Goal: Task Accomplishment & Management: Complete application form

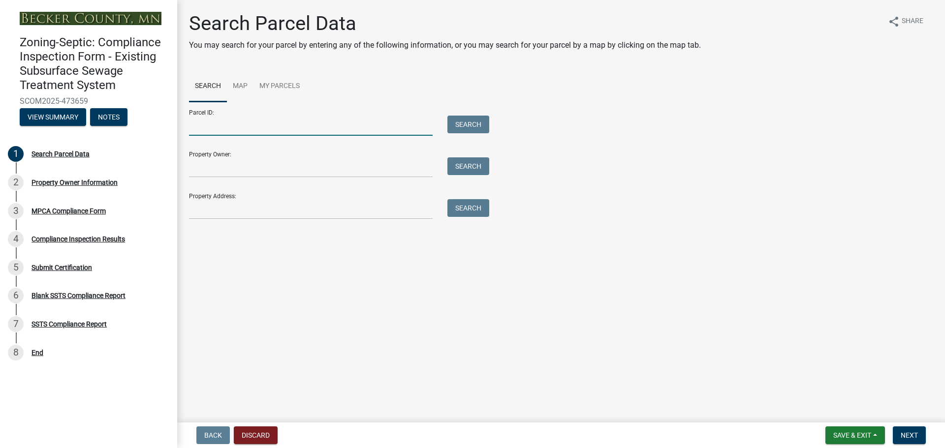
click at [253, 128] on input "Parcel ID:" at bounding box center [311, 126] width 244 height 20
type input "080930000"
click at [472, 128] on button "Search" at bounding box center [468, 125] width 42 height 18
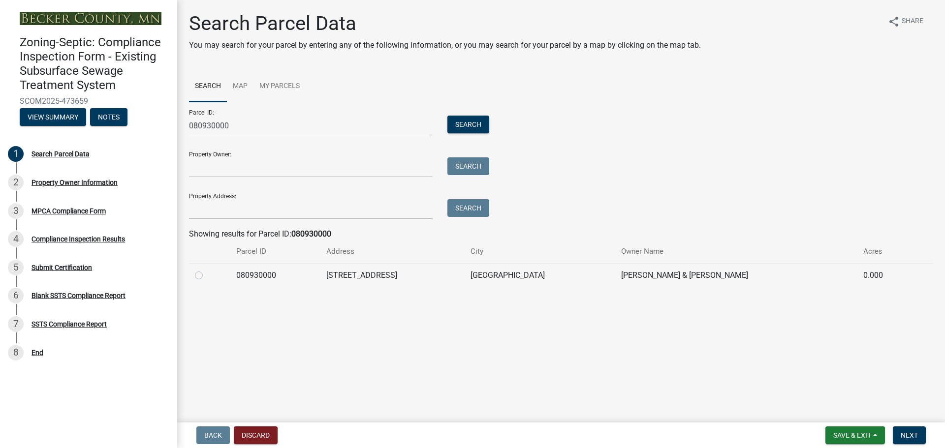
click at [208, 274] on div at bounding box center [210, 276] width 30 height 12
click at [203, 276] on div at bounding box center [210, 276] width 30 height 12
click at [207, 270] on label at bounding box center [207, 270] width 0 height 0
click at [207, 276] on input "radio" at bounding box center [210, 273] width 6 height 6
radio input "true"
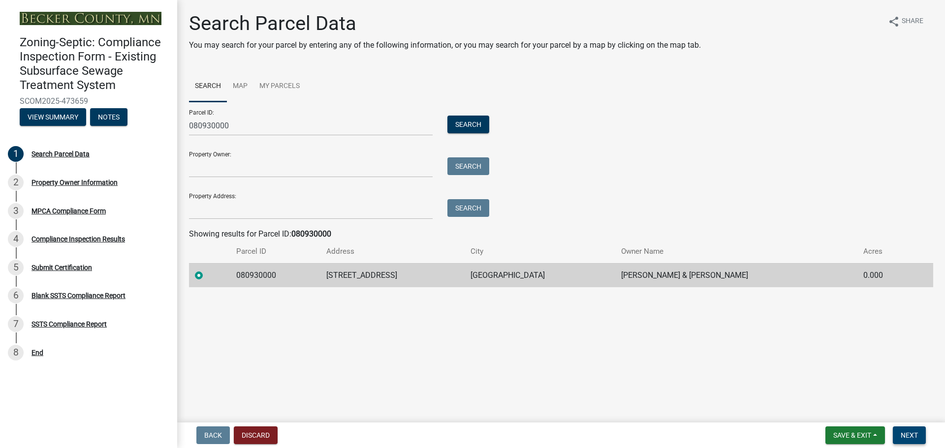
click at [919, 436] on button "Next" at bounding box center [909, 436] width 33 height 18
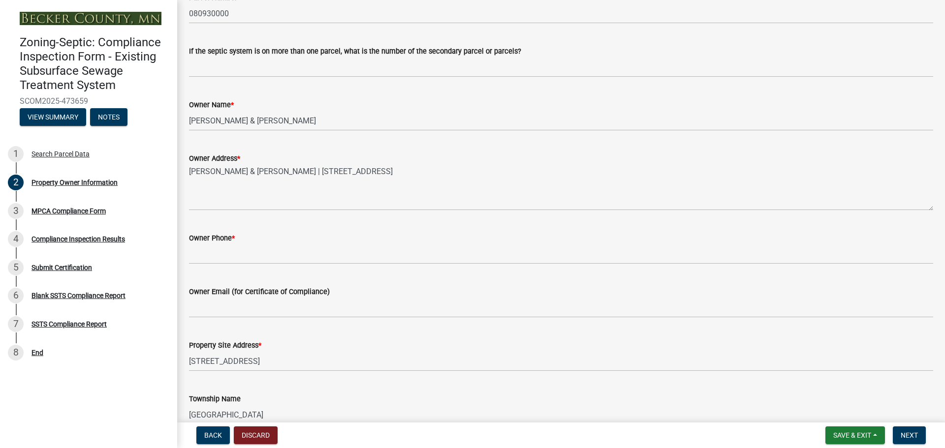
scroll to position [148, 0]
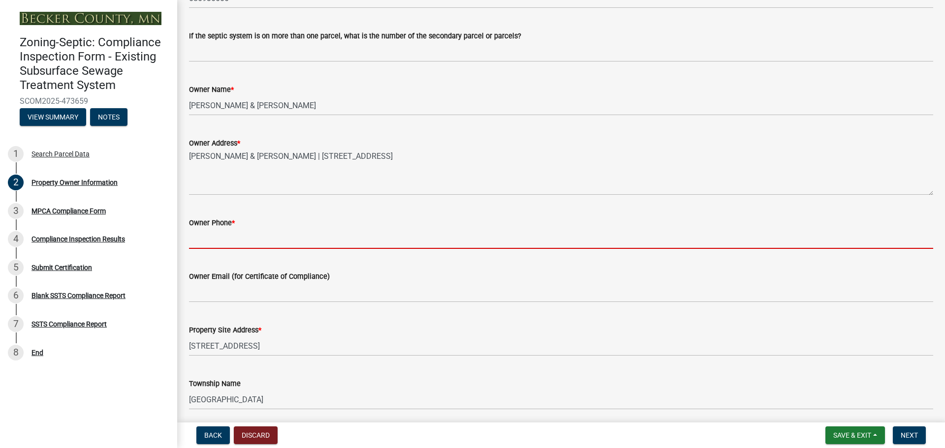
click at [209, 242] on input "Owner Phone *" at bounding box center [561, 239] width 744 height 20
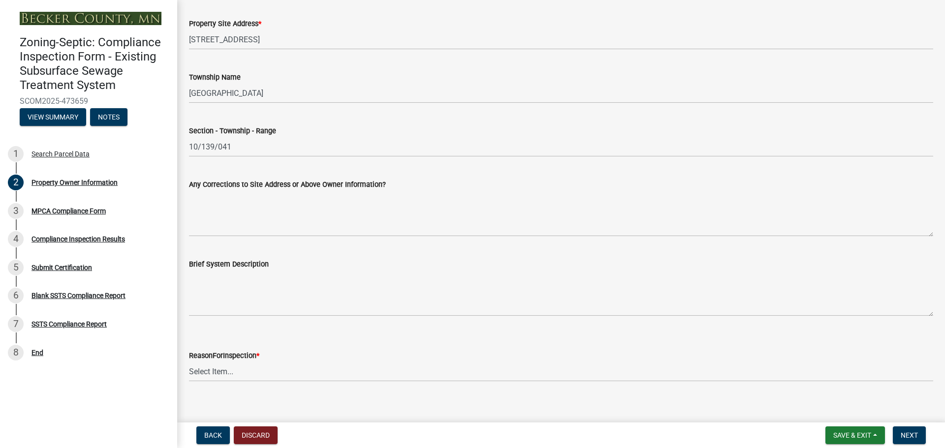
scroll to position [465, 0]
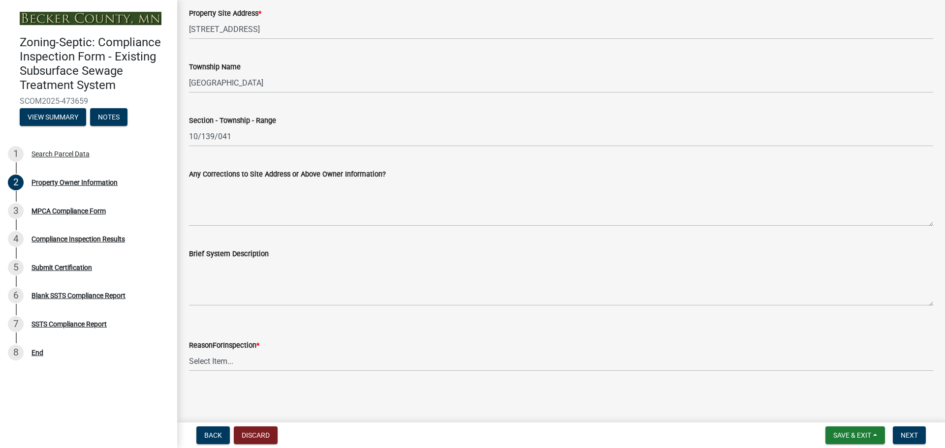
type input "218.841.2707"
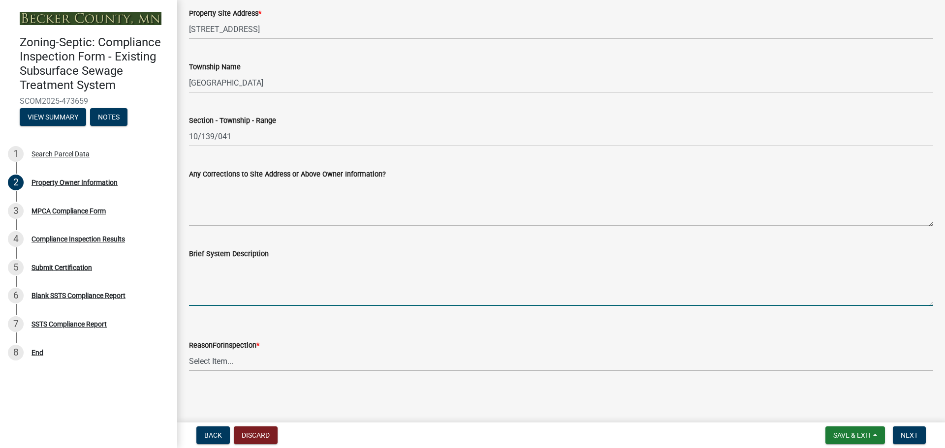
click at [247, 288] on textarea "Brief System Description" at bounding box center [561, 283] width 744 height 46
type textarea "Two concrete 750 gallon septic tanks, concrete lift station and 375 sf gravity …"
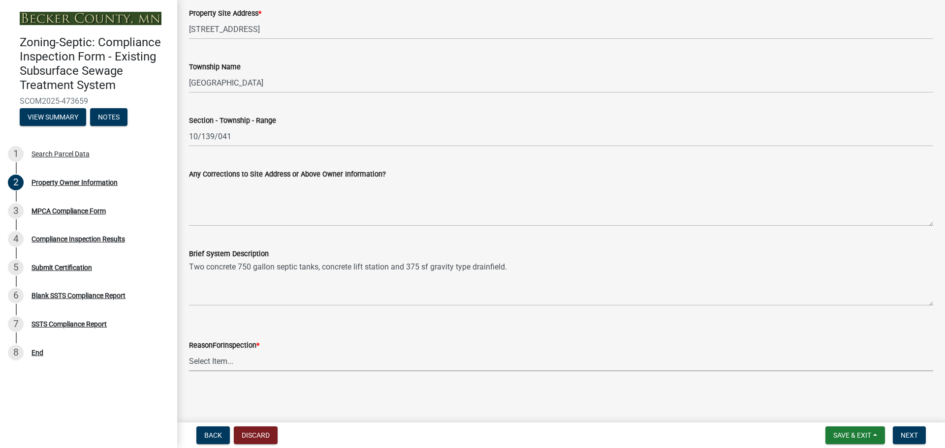
click at [216, 363] on select "Select Item... Property Sale Lake Study Required for Permit Other" at bounding box center [561, 361] width 744 height 20
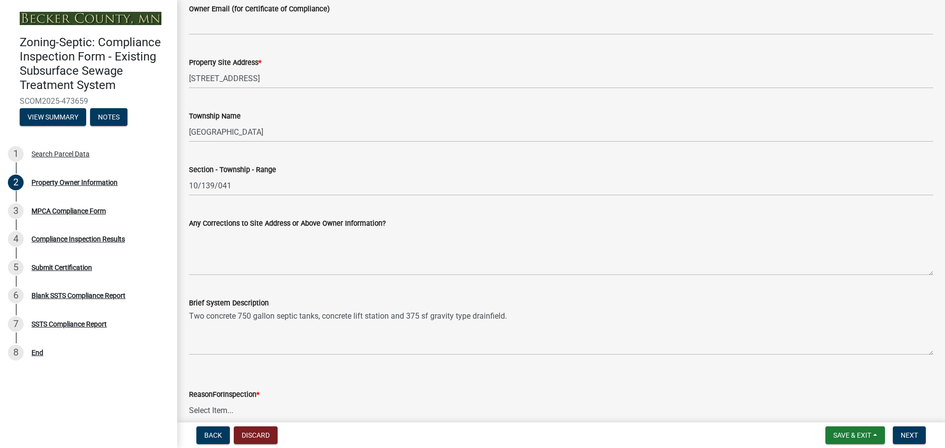
click at [231, 406] on select "Select Item... Property Sale Lake Study Required for Permit Other" at bounding box center [561, 411] width 744 height 20
click at [189, 401] on select "Select Item... Property Sale Lake Study Required for Permit Other" at bounding box center [561, 411] width 744 height 20
select select "f3f0038b-aa04-4259-a0f5-ef7dfd239d26"
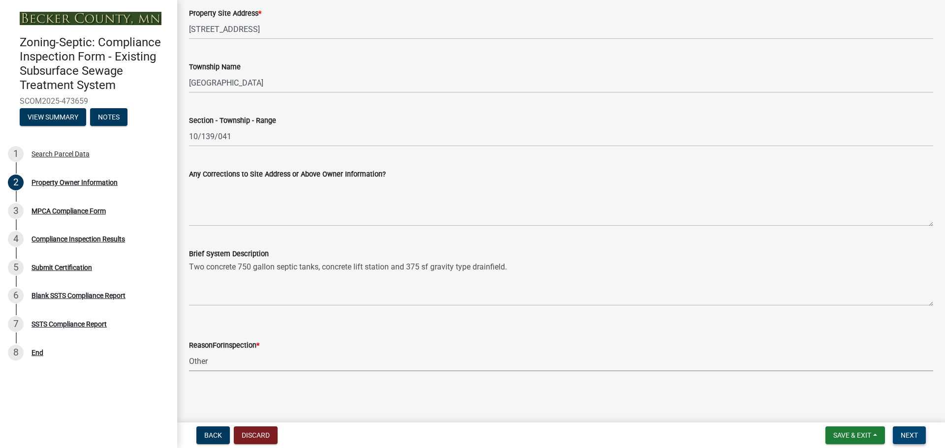
click at [913, 436] on span "Next" at bounding box center [909, 436] width 17 height 8
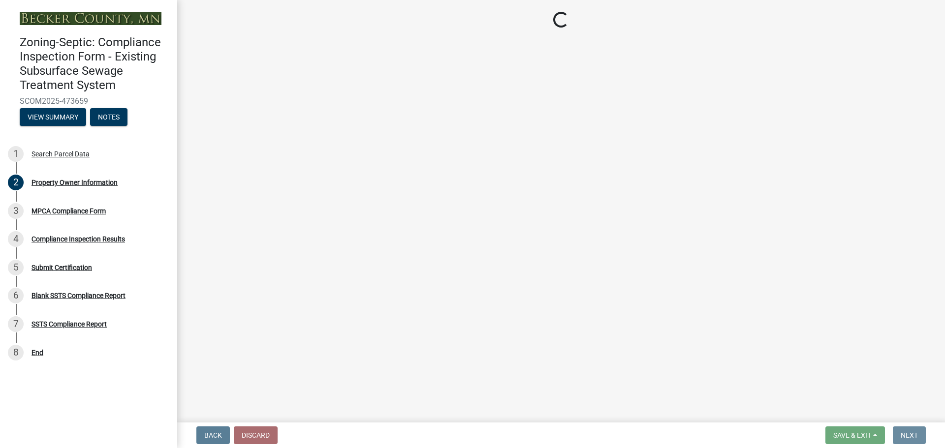
scroll to position [0, 0]
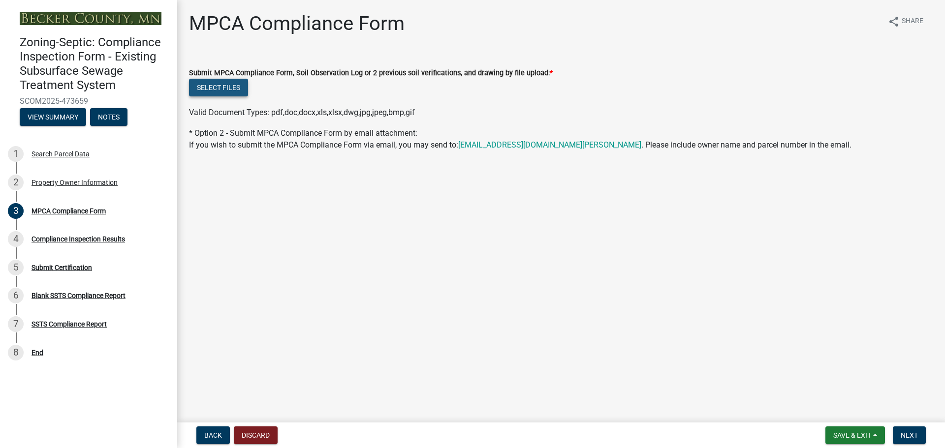
click at [222, 90] on button "Select files" at bounding box center [218, 88] width 59 height 18
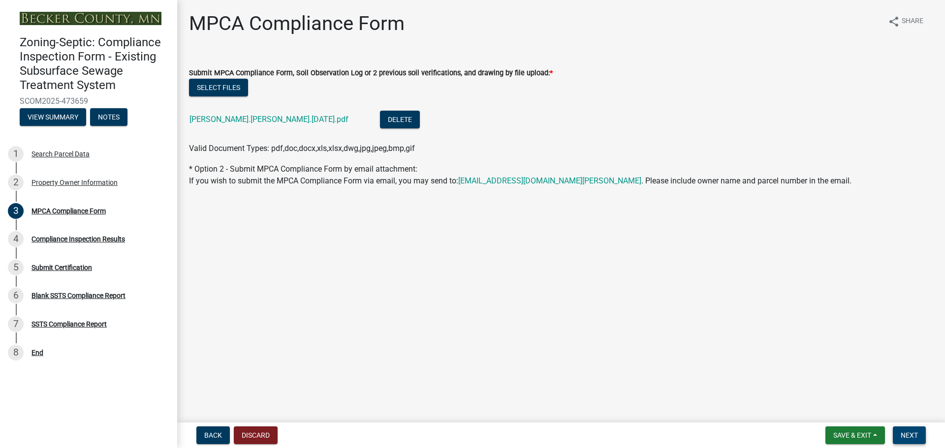
click at [913, 434] on span "Next" at bounding box center [909, 436] width 17 height 8
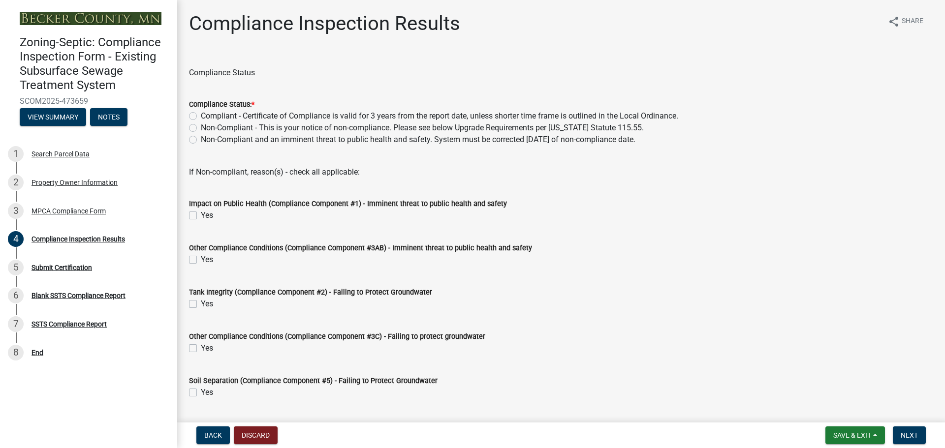
click at [201, 115] on label "Compliant - Certificate of Compliance is valid for 3 years from the report date…" at bounding box center [439, 116] width 477 height 12
click at [201, 115] on input "Compliant - Certificate of Compliance is valid for 3 years from the report date…" at bounding box center [204, 113] width 6 height 6
radio input "true"
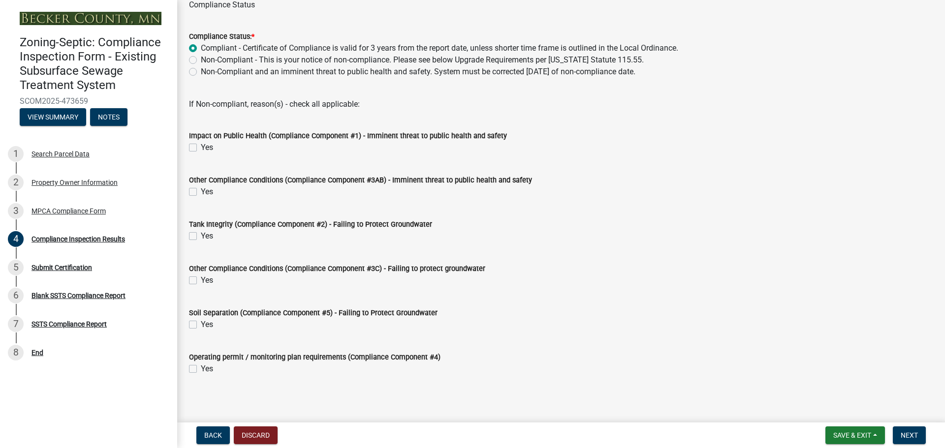
scroll to position [71, 0]
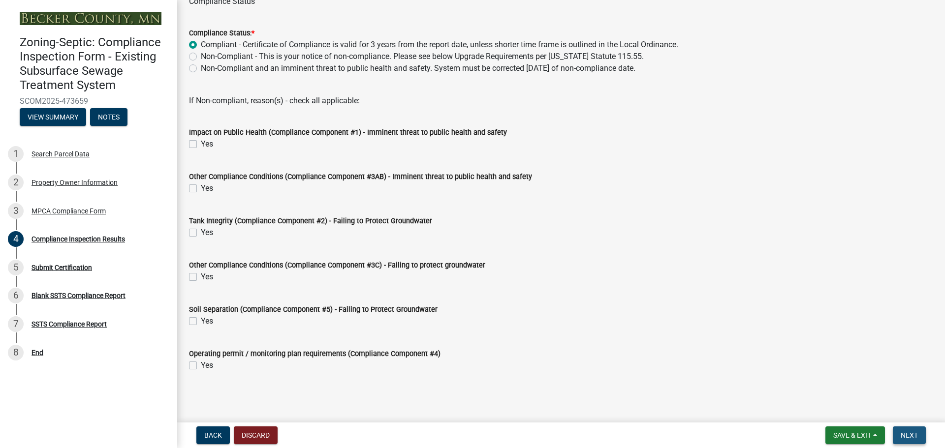
click at [913, 436] on span "Next" at bounding box center [909, 436] width 17 height 8
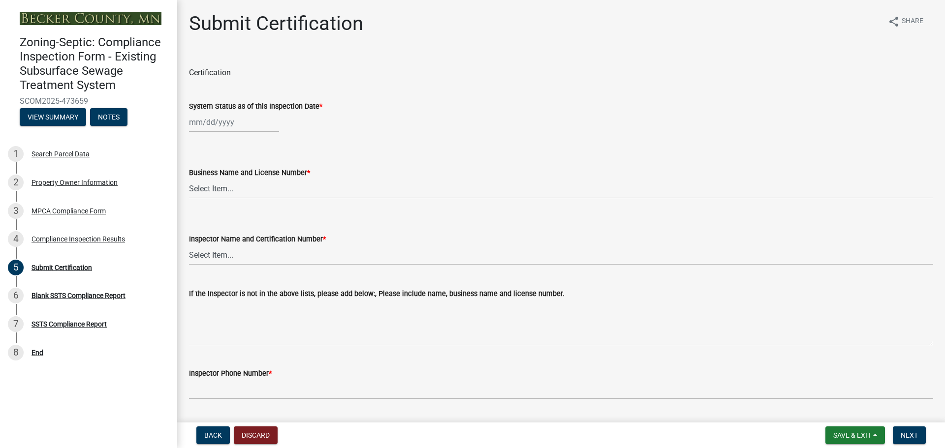
select select "9"
select select "2025"
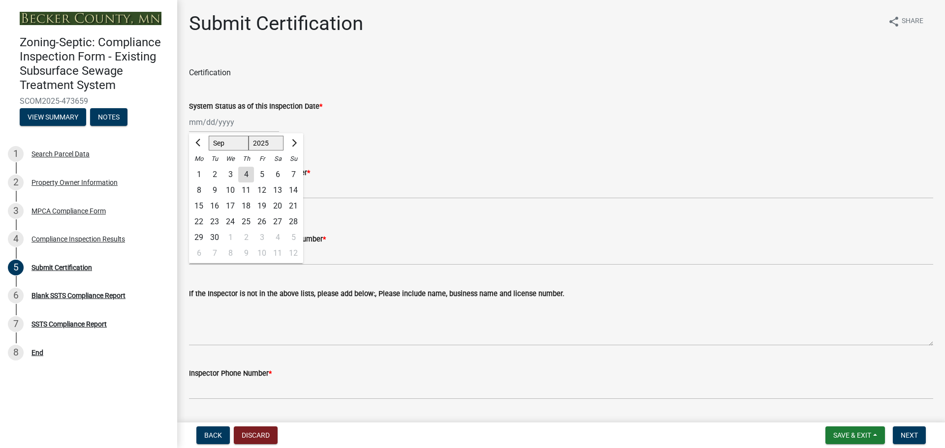
click at [213, 125] on div "[PERSON_NAME] Feb Mar Apr [PERSON_NAME][DATE] Oct Nov [DATE] 1526 1527 1528 152…" at bounding box center [234, 122] width 90 height 20
click at [200, 140] on span "Previous month" at bounding box center [198, 142] width 7 height 7
select select "8"
click at [264, 223] on div "22" at bounding box center [262, 222] width 16 height 16
type input "[DATE]"
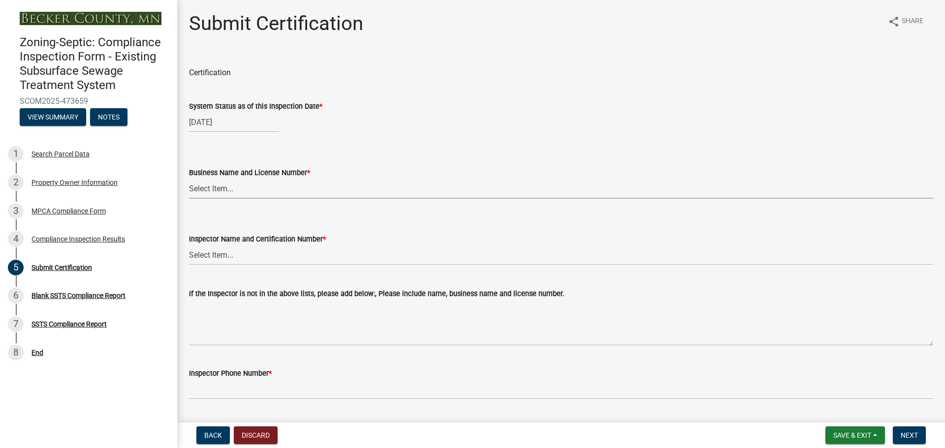
click at [252, 190] on select "Select Item... OTHER – Not listed (please add in next field and we will add to …" at bounding box center [561, 189] width 744 height 20
click at [189, 179] on select "Select Item... OTHER – Not listed (please add in next field and we will add to …" at bounding box center [561, 189] width 744 height 20
select select "10495b38-fe21-4d93-8450-163bf8697622"
click at [230, 261] on select "Select Item... OTHER – Not listed (please add in next field and we will add to …" at bounding box center [561, 255] width 744 height 20
click at [189, 245] on select "Select Item... OTHER – Not listed (please add in next field and we will add to …" at bounding box center [561, 255] width 744 height 20
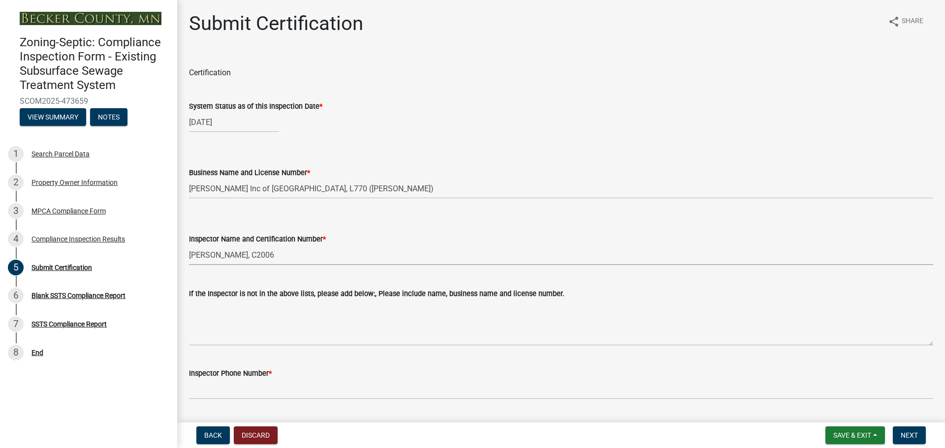
select select "03dea554-3978-4df4-ae8a-66ab4a637653"
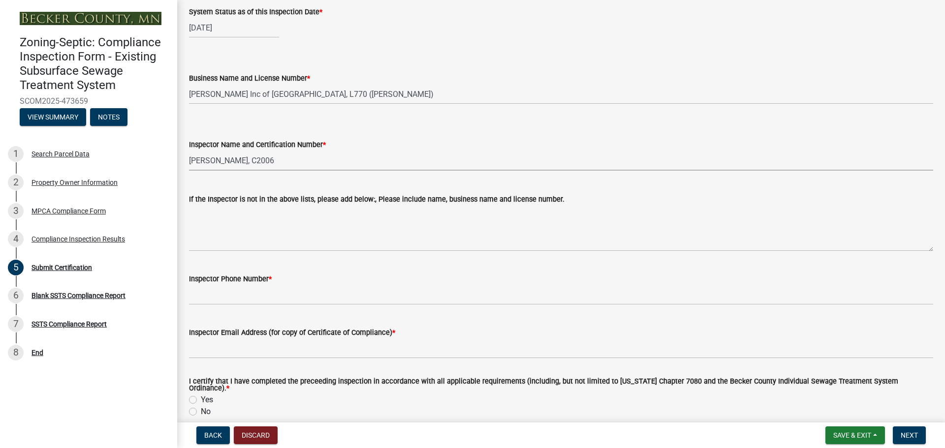
scroll to position [98, 0]
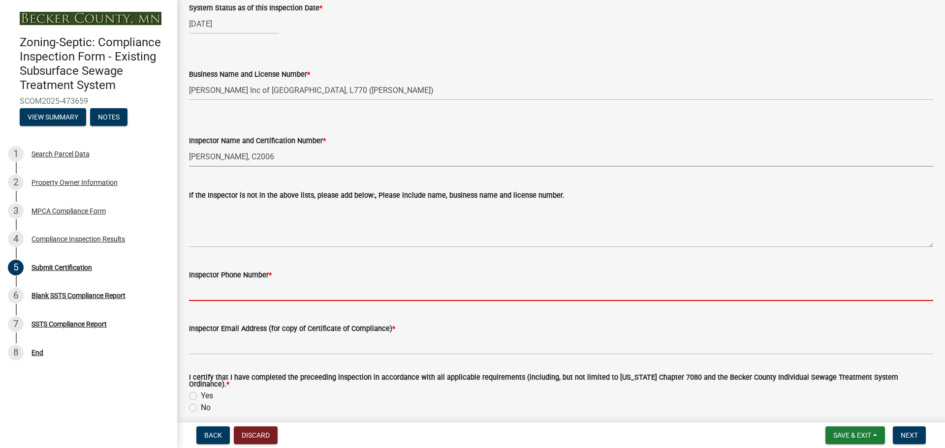
click at [237, 294] on input "Inspector Phone Number *" at bounding box center [561, 291] width 744 height 20
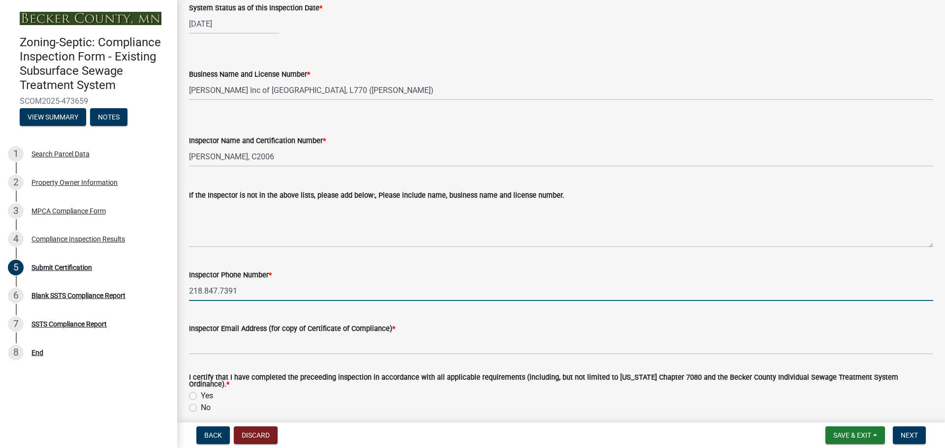
type input "218.847.7391"
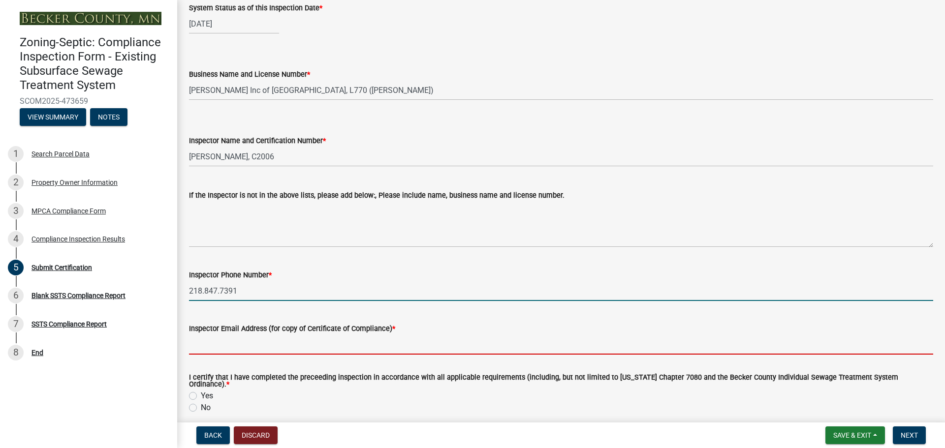
click at [229, 347] on input "Inspector Email Address (for copy of Certificate of Compliance) *" at bounding box center [561, 345] width 744 height 20
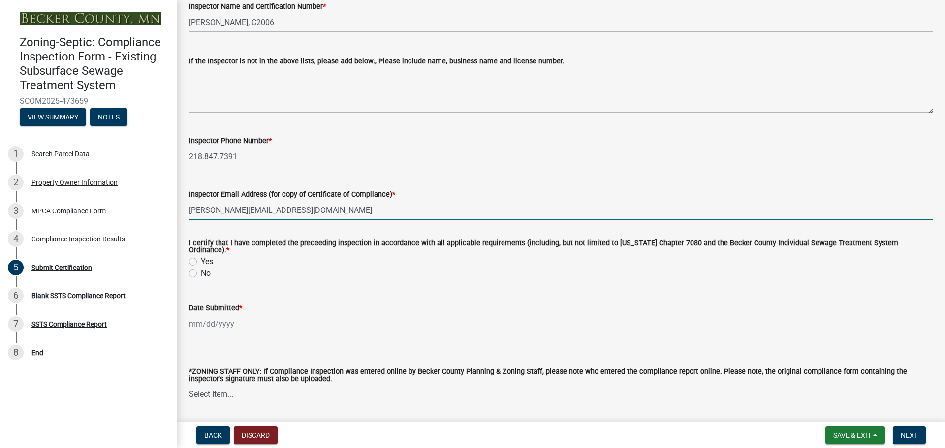
scroll to position [246, 0]
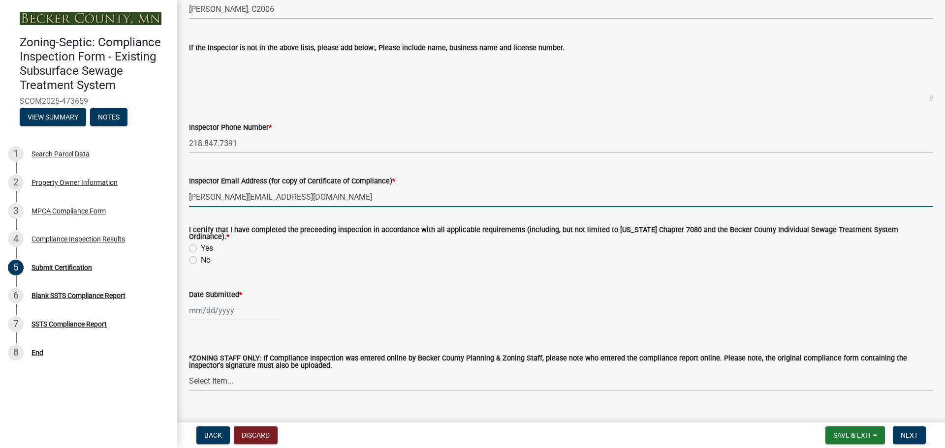
type input "[PERSON_NAME][EMAIL_ADDRESS][DOMAIN_NAME]"
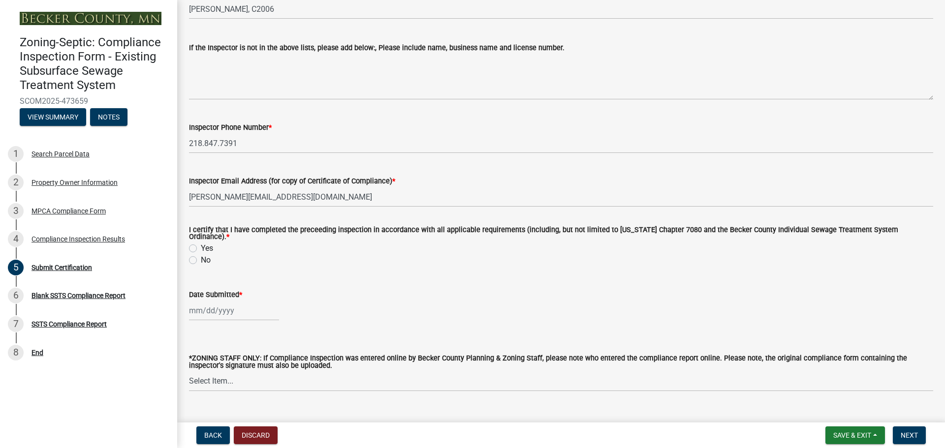
drag, startPoint x: 191, startPoint y: 244, endPoint x: 198, endPoint y: 257, distance: 15.0
click at [201, 244] on label "Yes" at bounding box center [207, 249] width 12 height 12
click at [201, 244] on input "Yes" at bounding box center [204, 246] width 6 height 6
radio input "true"
select select "9"
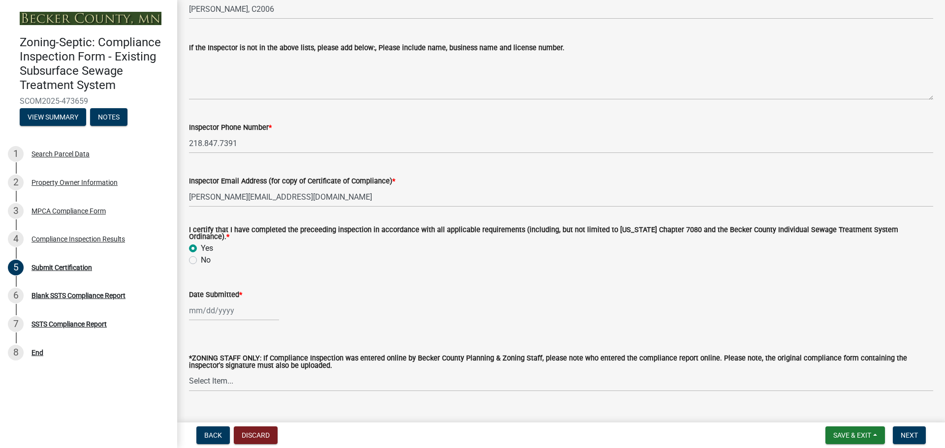
select select "2025"
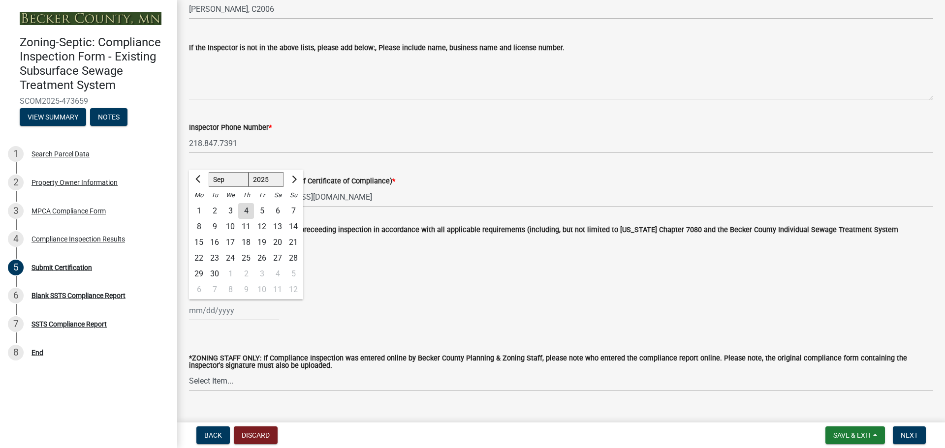
click at [204, 305] on div "[PERSON_NAME] Feb Mar Apr [PERSON_NAME][DATE] Oct Nov [DATE] 1526 1527 1528 152…" at bounding box center [234, 311] width 90 height 20
click at [247, 203] on div "4" at bounding box center [246, 211] width 16 height 16
type input "[DATE]"
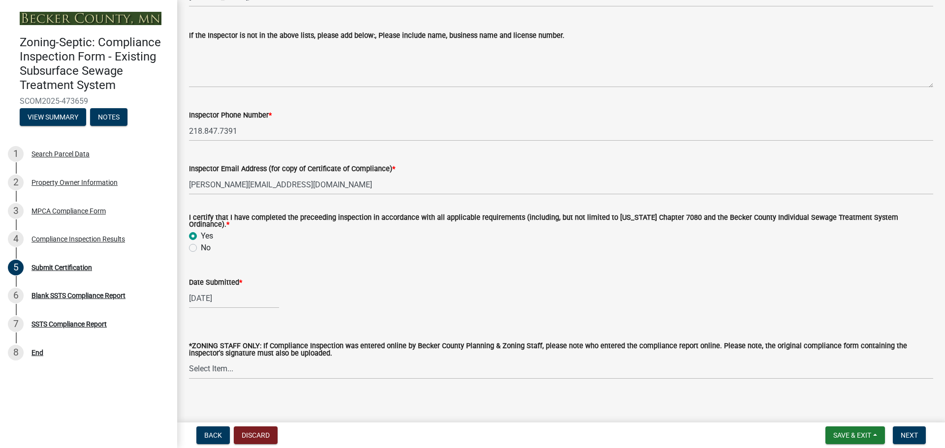
scroll to position [262, 0]
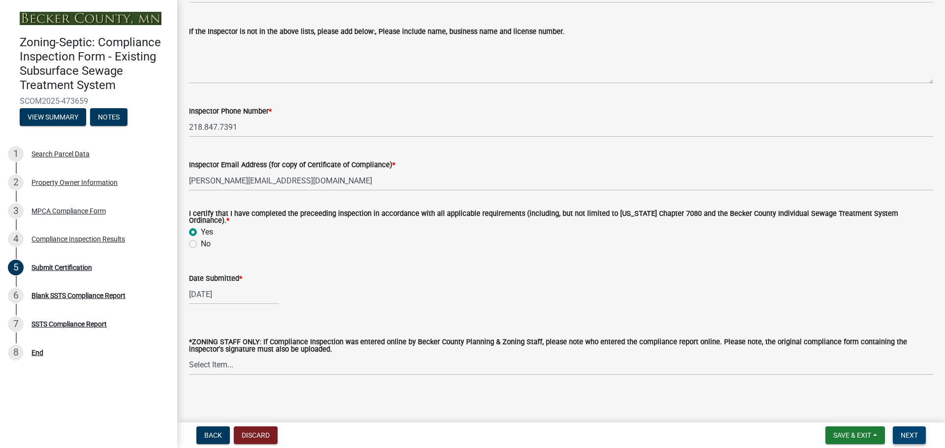
click at [913, 436] on span "Next" at bounding box center [909, 436] width 17 height 8
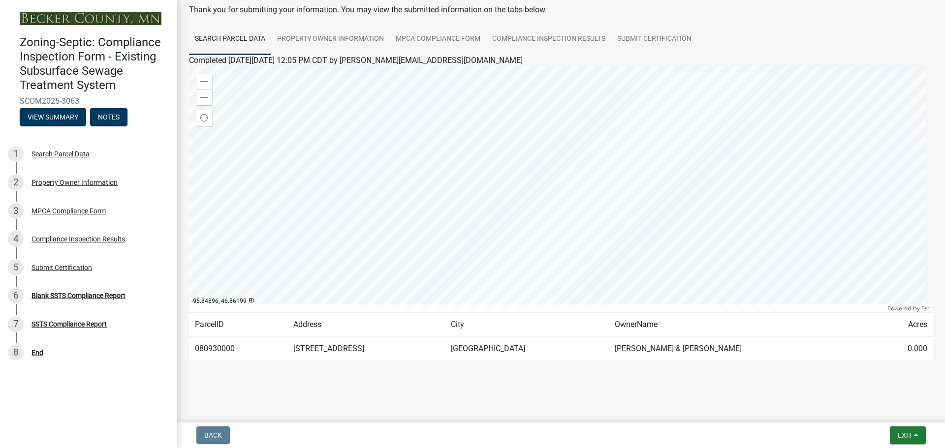
scroll to position [0, 0]
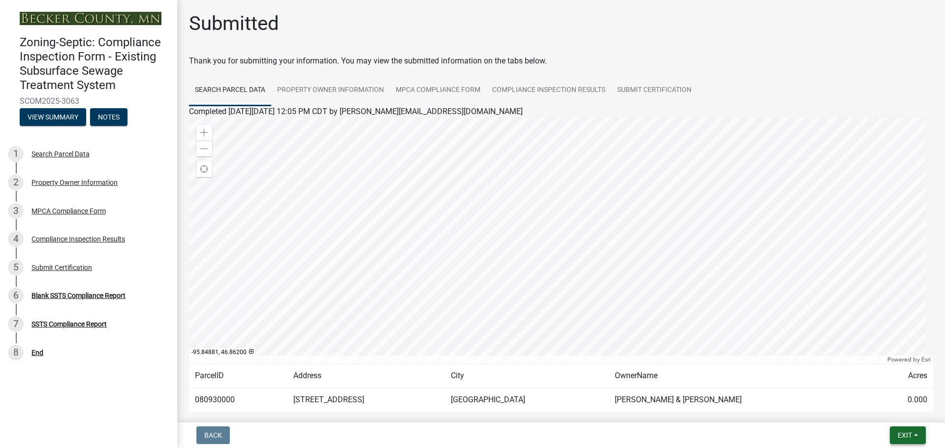
click at [894, 432] on button "Exit" at bounding box center [908, 436] width 36 height 18
click at [877, 409] on button "Save & Exit" at bounding box center [886, 410] width 79 height 24
